Goal: Find specific page/section: Find specific page/section

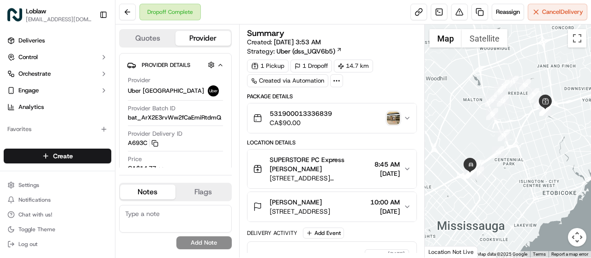
click at [392, 117] on img "button" at bounding box center [393, 118] width 13 height 13
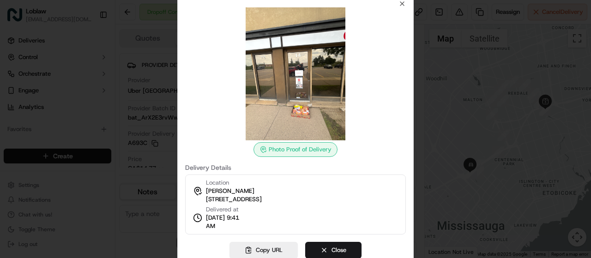
click at [307, 151] on div "Photo Proof of Delivery" at bounding box center [296, 149] width 84 height 15
click at [265, 152] on icon at bounding box center [263, 149] width 7 height 7
click at [300, 109] on img at bounding box center [295, 73] width 133 height 133
click at [301, 85] on img at bounding box center [295, 73] width 133 height 133
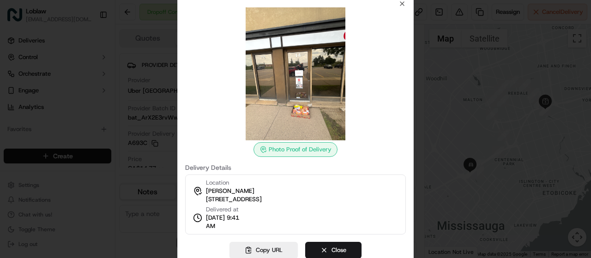
click at [301, 84] on img at bounding box center [295, 73] width 133 height 133
click at [305, 49] on img at bounding box center [295, 73] width 133 height 133
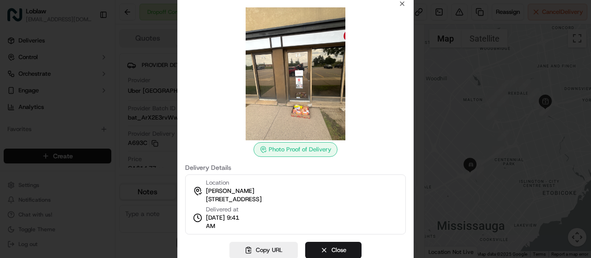
click at [305, 49] on img at bounding box center [295, 73] width 133 height 133
click at [300, 156] on div "Photo Proof of Delivery" at bounding box center [296, 149] width 84 height 15
click at [299, 153] on div "Photo Proof of Delivery" at bounding box center [296, 149] width 84 height 15
click at [299, 151] on div "Photo Proof of Delivery" at bounding box center [296, 149] width 84 height 15
click at [297, 150] on div "Photo Proof of Delivery" at bounding box center [296, 149] width 84 height 15
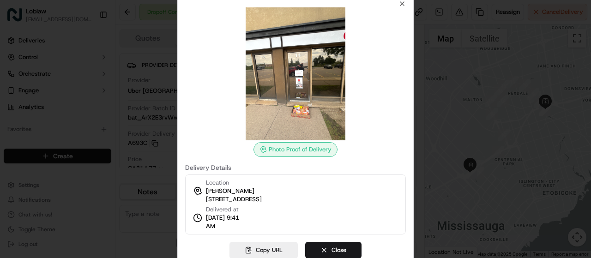
click at [297, 150] on div "Photo Proof of Delivery" at bounding box center [296, 149] width 84 height 15
